Goal: Use online tool/utility: Use online tool/utility

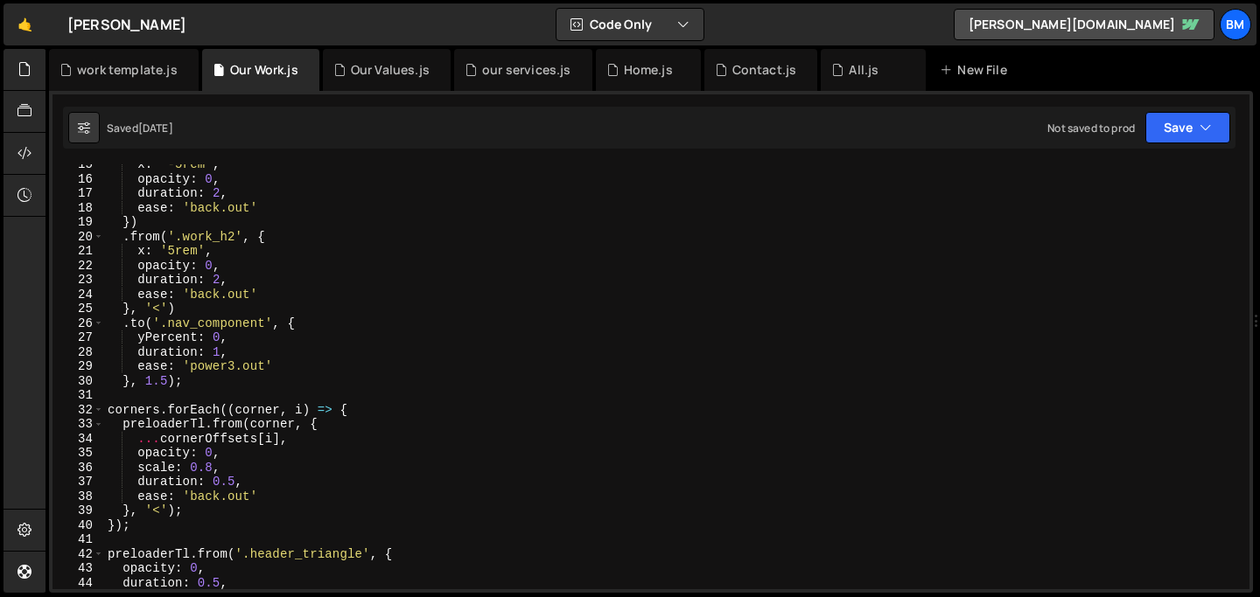
scroll to position [250, 0]
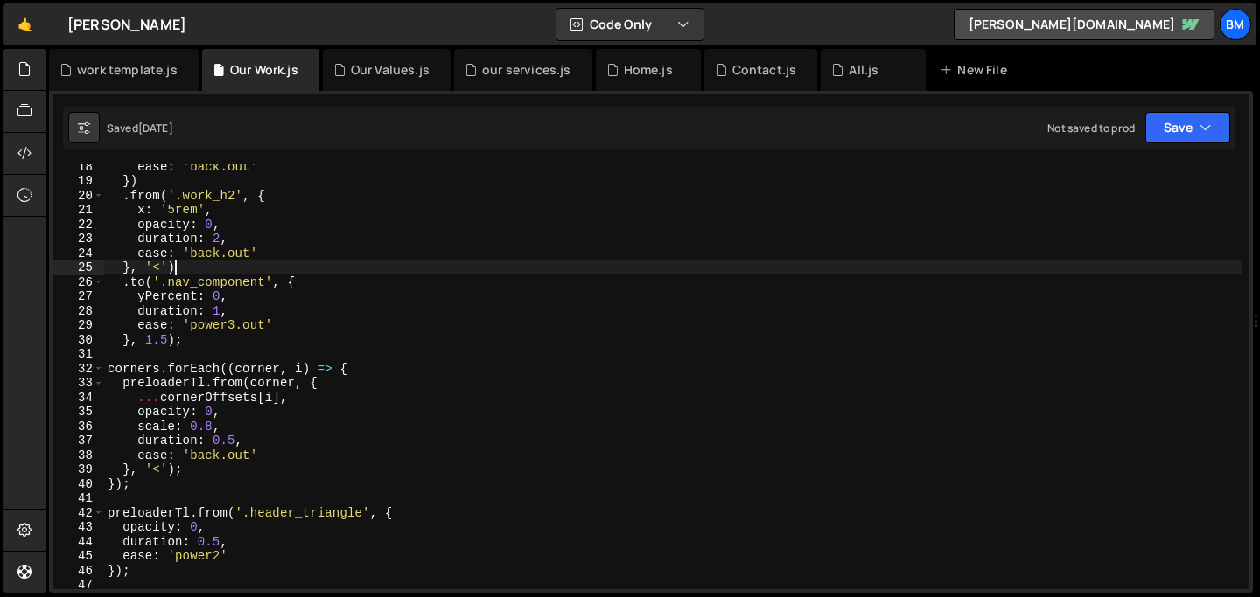
click at [196, 271] on div "ease : 'back.out' }) . from ( '.work_h2' , { x : '5rem' , opacity : 0 , duratio…" at bounding box center [673, 386] width 1138 height 454
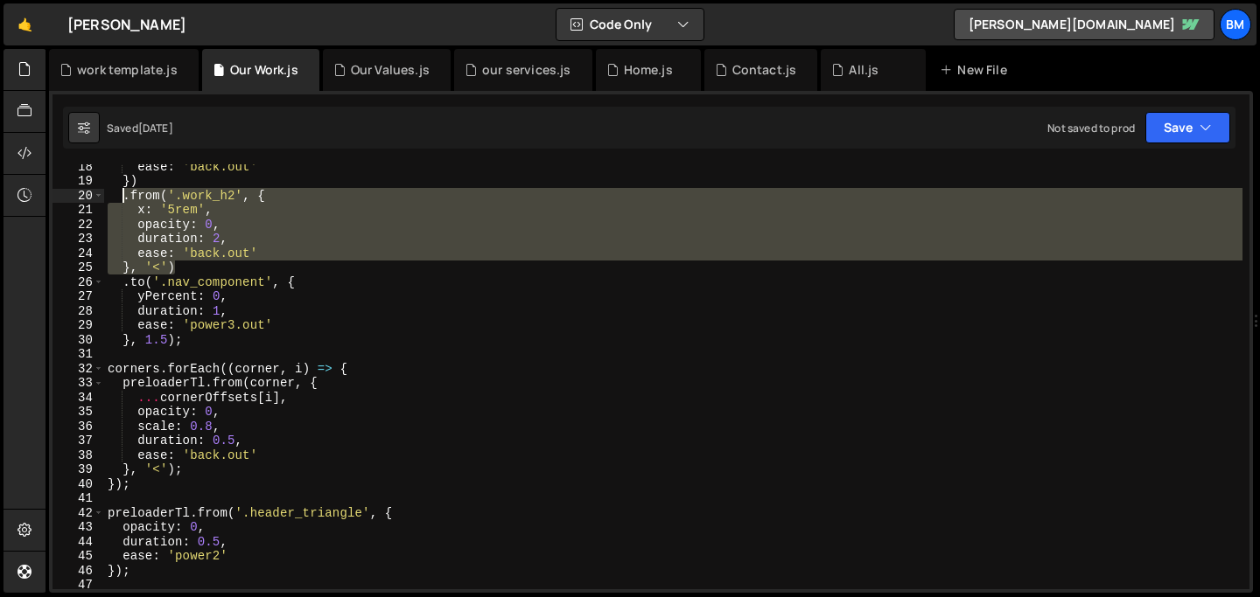
drag, startPoint x: 183, startPoint y: 271, endPoint x: 121, endPoint y: 197, distance: 96.9
click at [121, 197] on div "ease : 'back.out' }) . from ( '.work_h2' , { x : '5rem' , opacity : 0 , duratio…" at bounding box center [673, 386] width 1138 height 454
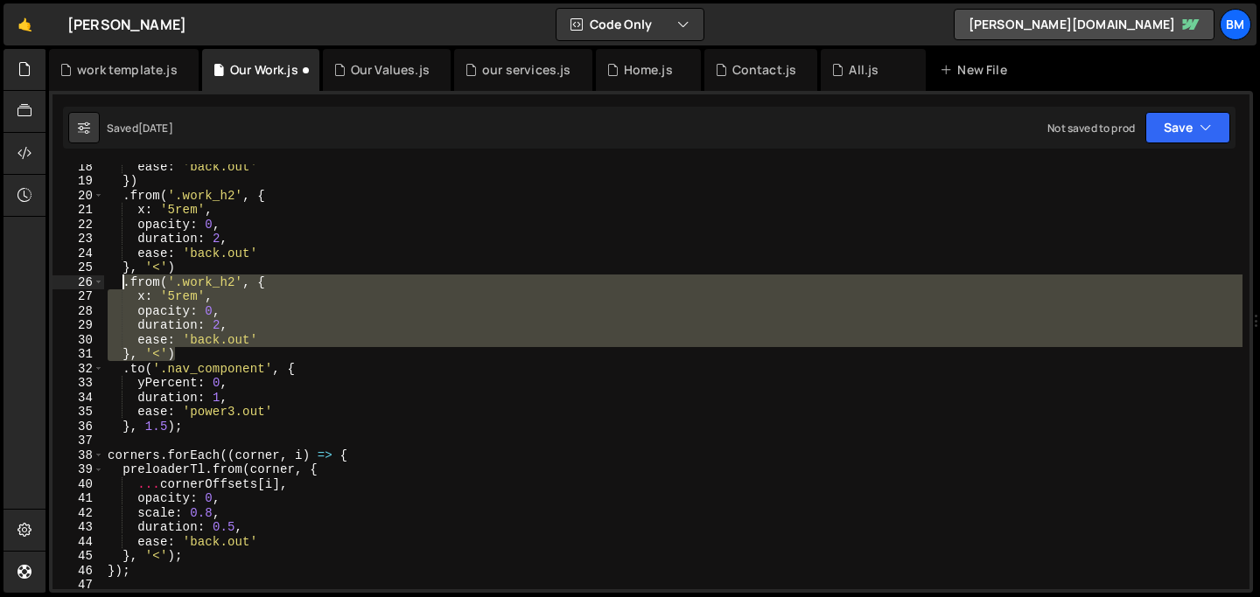
click at [236, 283] on div "ease : 'back.out' }) . from ( '.work_h2' , { x : '5rem' , opacity : 0 , duratio…" at bounding box center [673, 376] width 1138 height 425
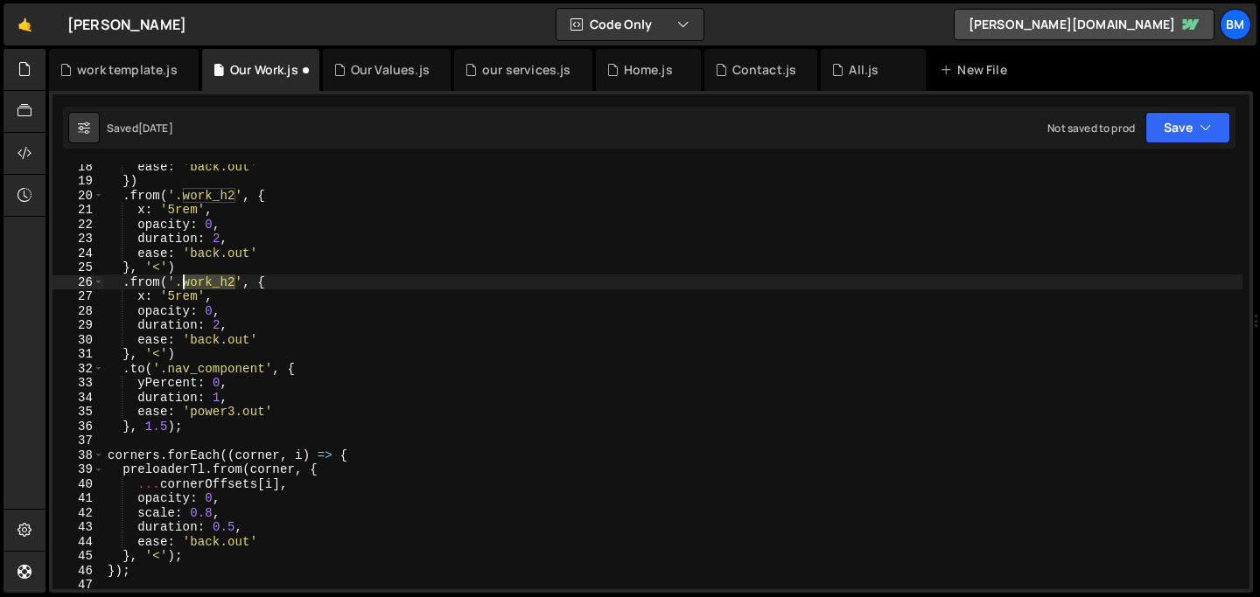
click at [180, 279] on div "ease : 'back.out' }) . from ( '.work_h2' , { x : '5rem' , opacity : 0 , duratio…" at bounding box center [673, 386] width 1138 height 454
paste textarea "[PERSON_NAME]-bg"
click at [215, 301] on div "ease : 'back.out' }) . from ( '.work_h2' , { x : '5rem' , opacity : 0 , duratio…" at bounding box center [673, 386] width 1138 height 454
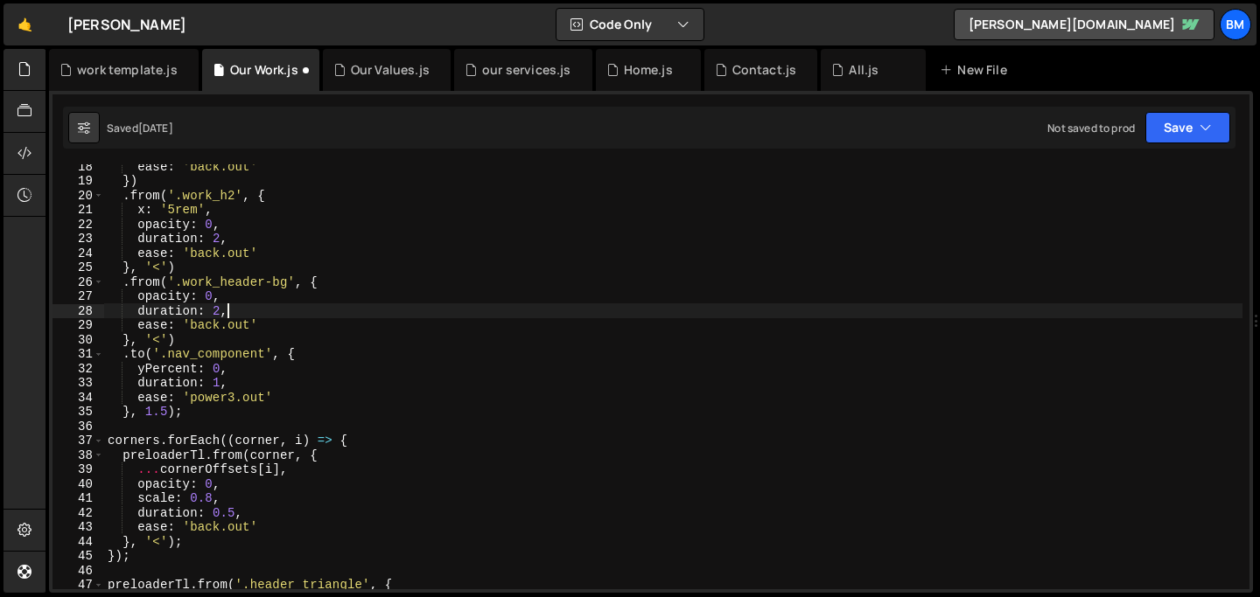
click at [240, 307] on div "ease : 'back.out' }) . from ( '.work_h2' , { x : '5rem' , opacity : 0 , duratio…" at bounding box center [673, 386] width 1138 height 454
drag, startPoint x: 249, startPoint y: 323, endPoint x: 191, endPoint y: 323, distance: 58.6
click at [191, 323] on div "ease : 'back.out' }) . from ( '.work_h2' , { x : '5rem' , opacity : 0 , duratio…" at bounding box center [673, 386] width 1138 height 454
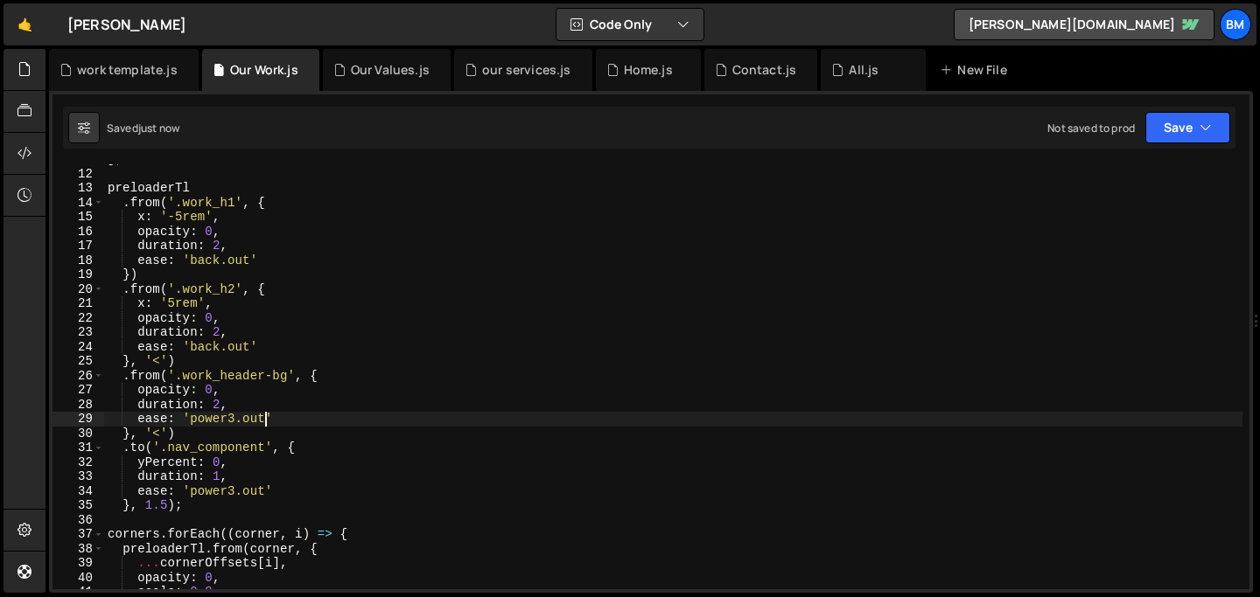
scroll to position [151, 0]
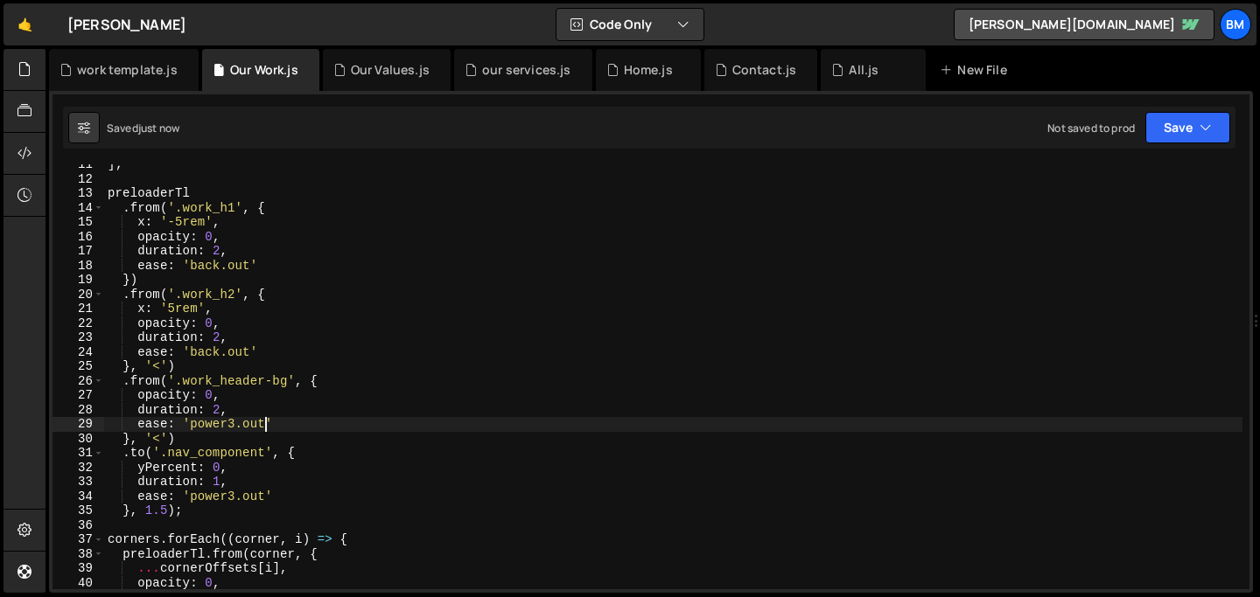
type textarea "ease: 'power3.out'"
click at [831, 74] on icon at bounding box center [837, 69] width 12 height 17
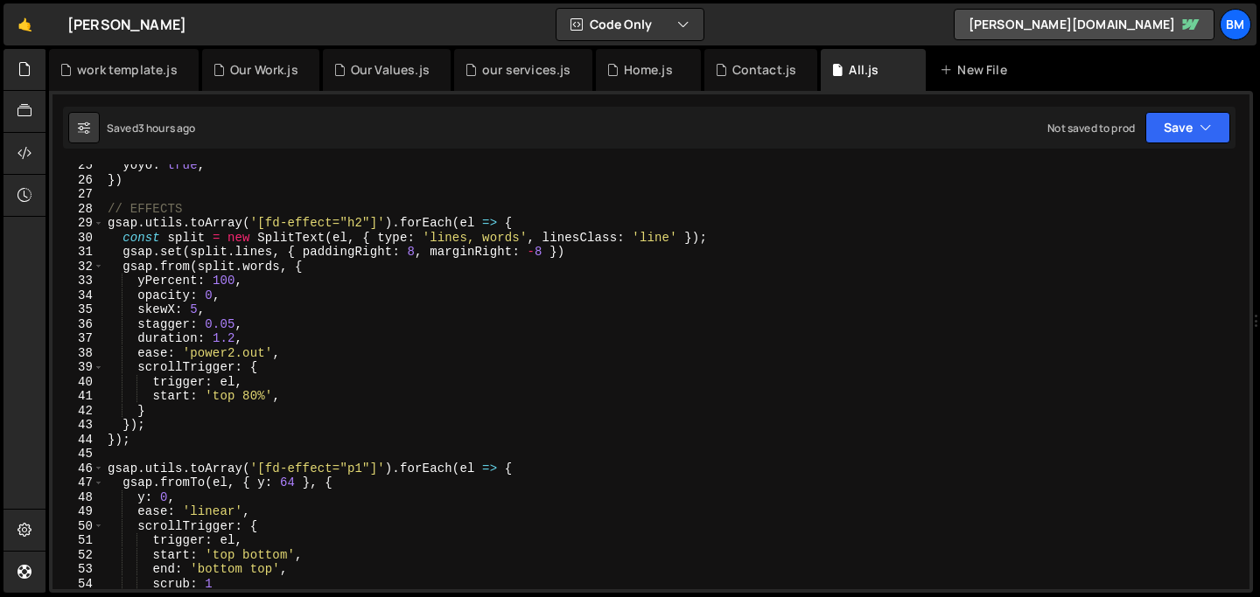
scroll to position [0, 0]
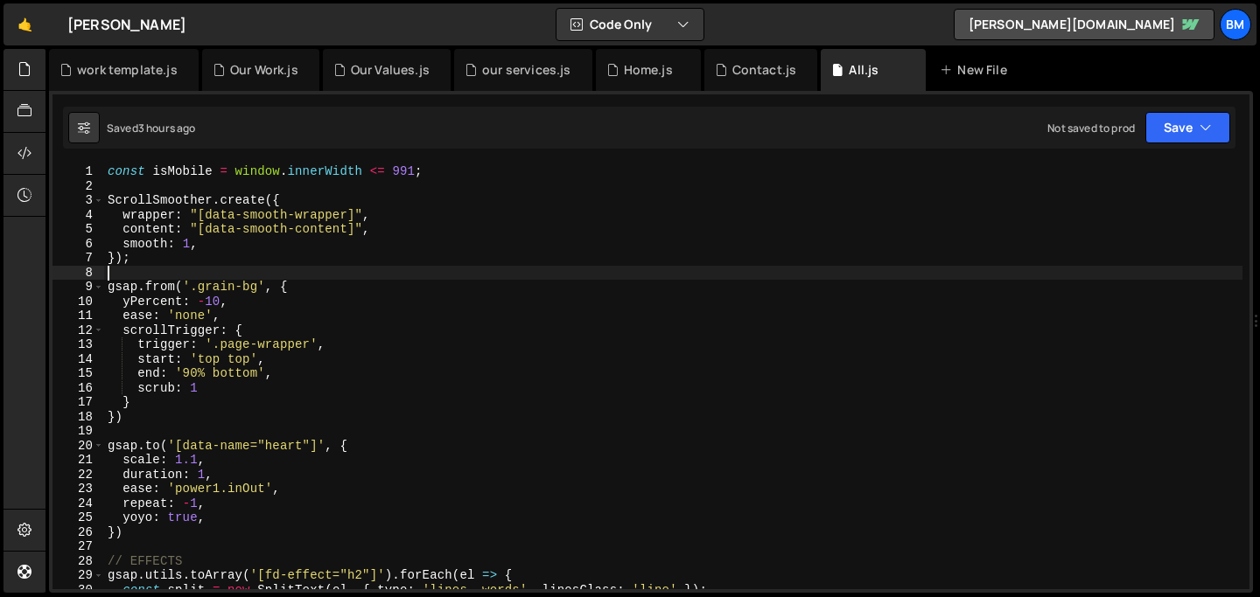
click at [200, 277] on div "const isMobile = window . innerWidth <= 991 ; ScrollSmoother . create ({ wrappe…" at bounding box center [673, 391] width 1138 height 454
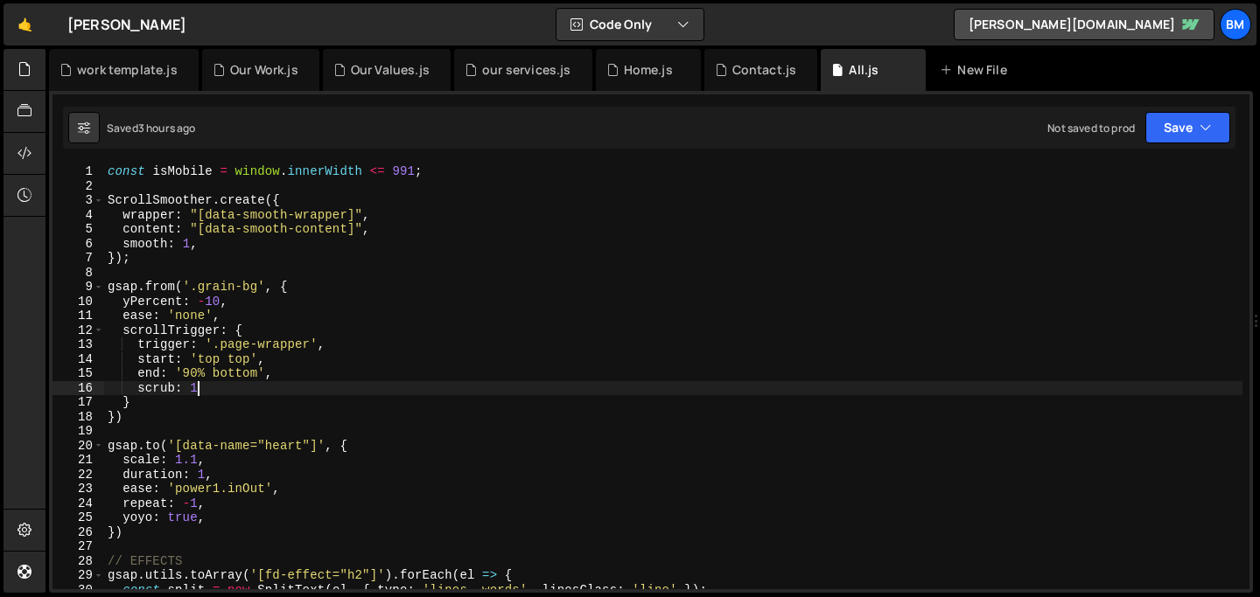
click at [207, 392] on div "const isMobile = window . innerWidth <= 991 ; ScrollSmoother . create ({ wrappe…" at bounding box center [673, 391] width 1138 height 454
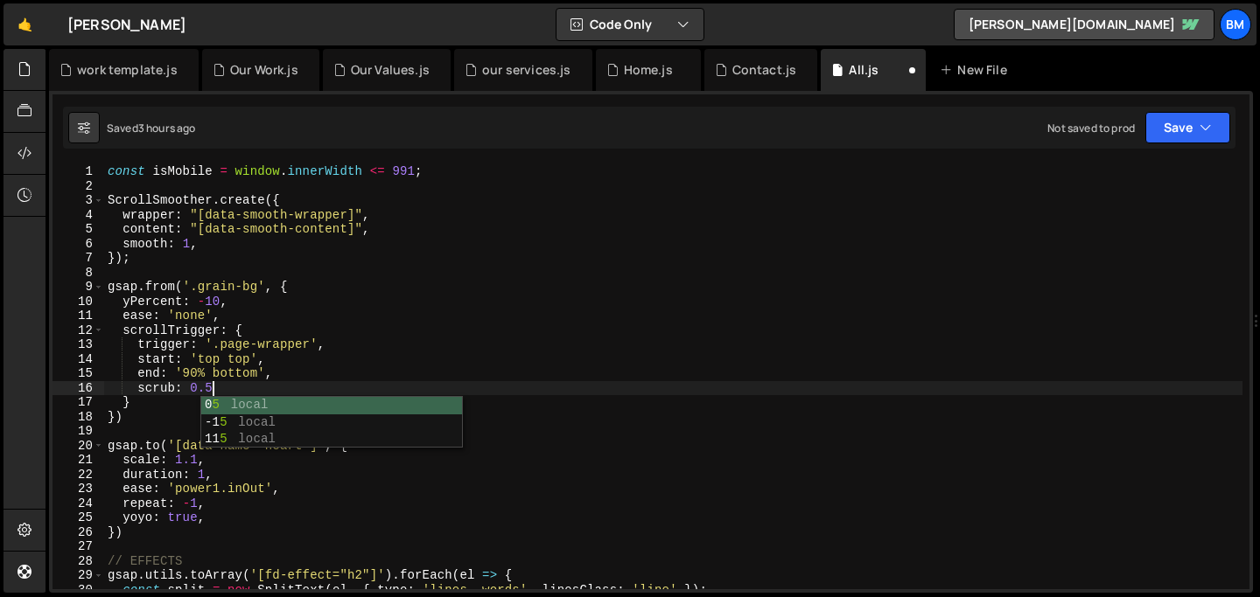
scroll to position [0, 6]
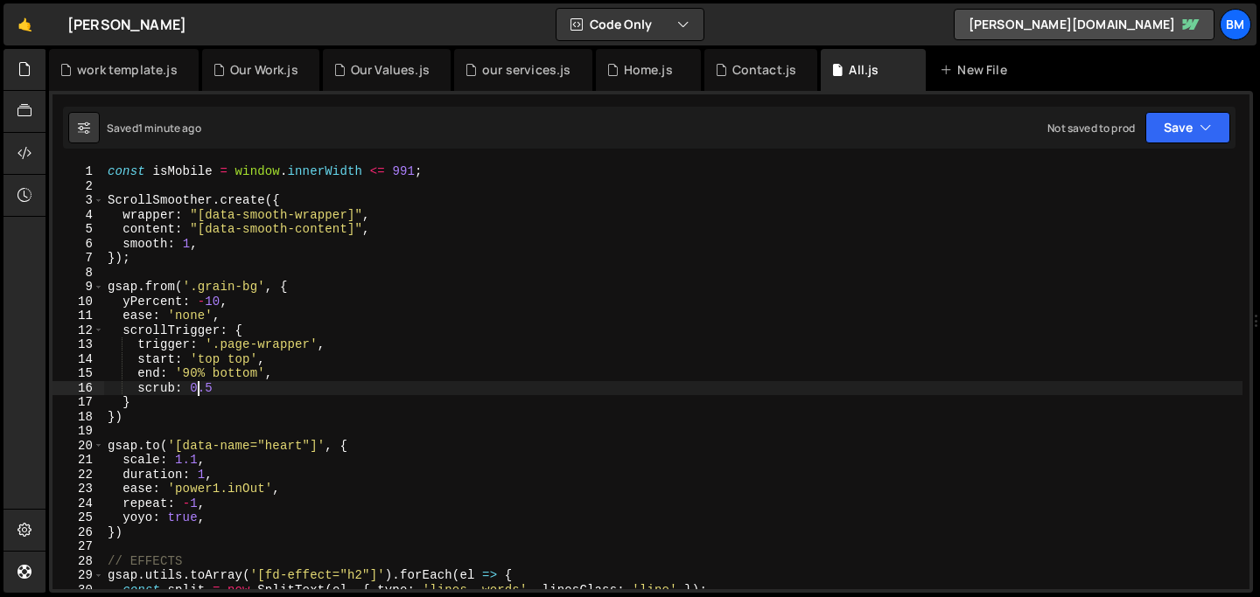
click at [198, 391] on div "const isMobile = window . innerWidth <= 991 ; ScrollSmoother . create ({ wrappe…" at bounding box center [673, 391] width 1138 height 454
click at [216, 386] on div "const isMobile = window . innerWidth <= 991 ; ScrollSmoother . create ({ wrappe…" at bounding box center [673, 391] width 1138 height 454
click at [346, 215] on div "const isMobile = window . innerWidth <= 991 ; ScrollSmoother . create ({ wrappe…" at bounding box center [673, 391] width 1138 height 454
type textarea "wrapper: "[data-smooth-wrapper]","
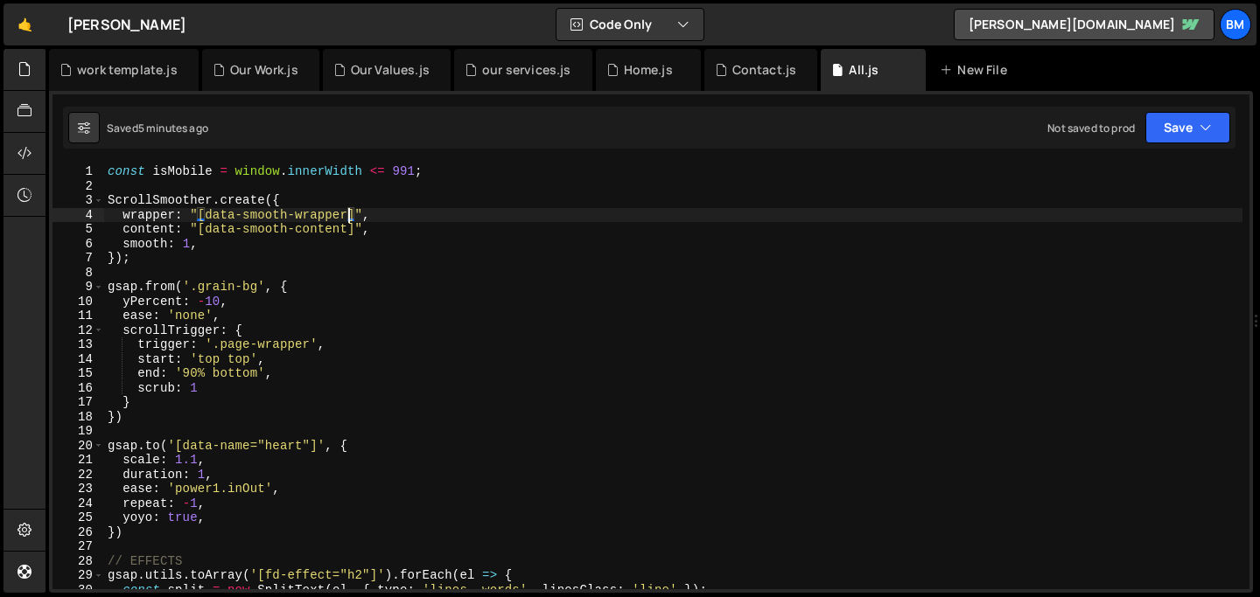
click at [206, 214] on div "const isMobile = window . innerWidth <= 991 ; ScrollSmoother . create ({ wrappe…" at bounding box center [673, 391] width 1138 height 454
